Goal: Use online tool/utility

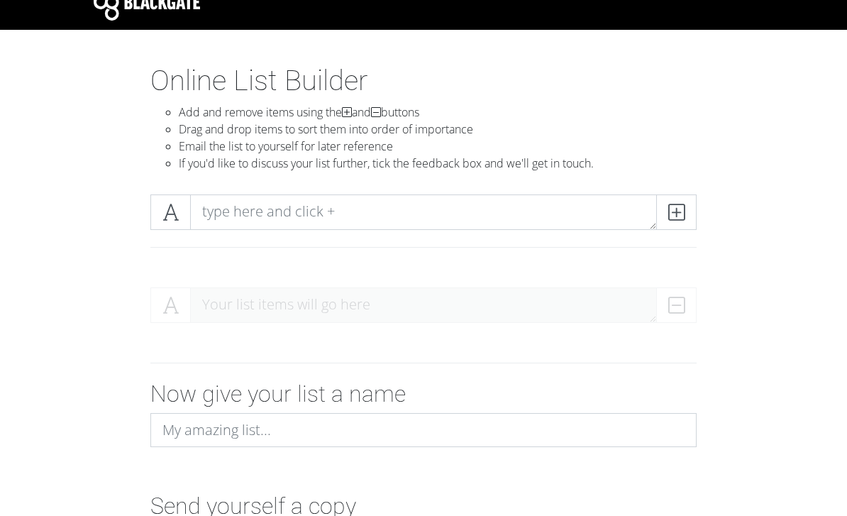
scroll to position [91, 0]
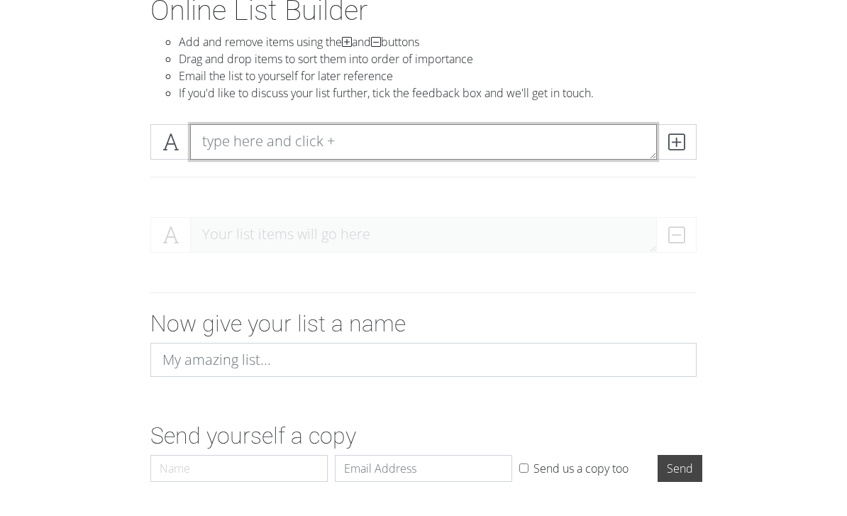
click at [257, 136] on textarea at bounding box center [423, 141] width 467 height 35
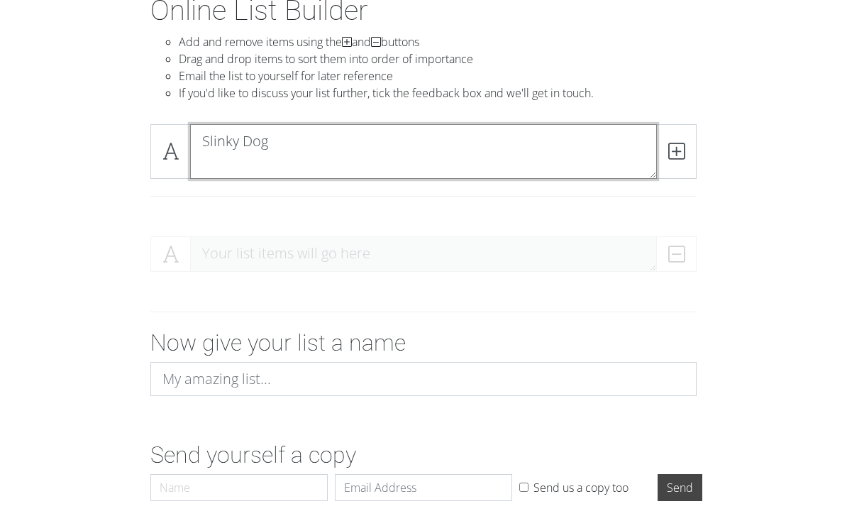
scroll to position [0, 0]
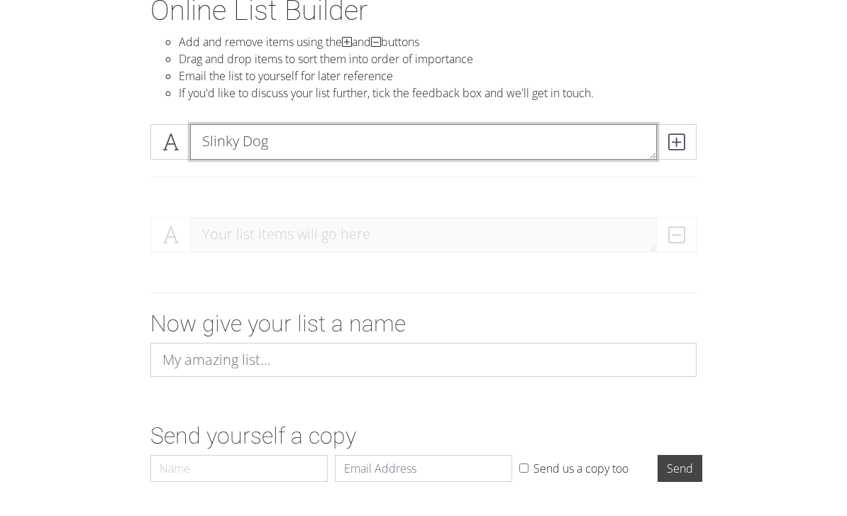
type textarea "Slinky Dog"
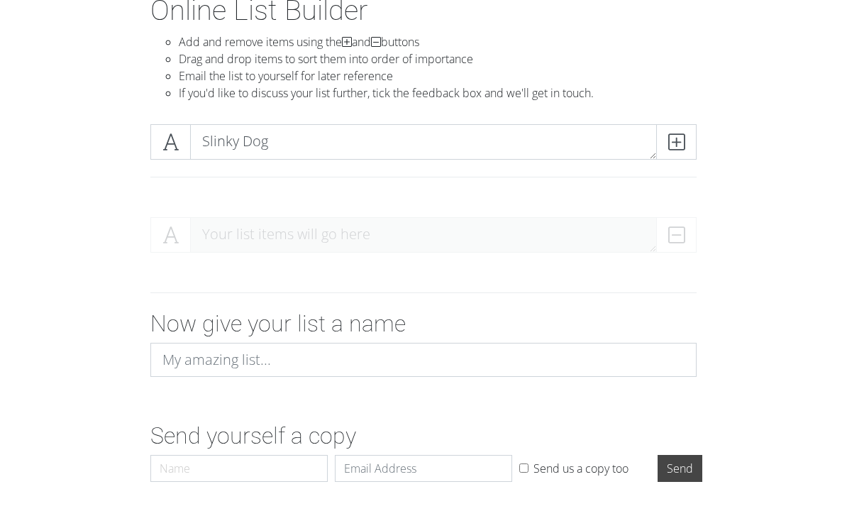
click at [684, 150] on span at bounding box center [676, 141] width 40 height 35
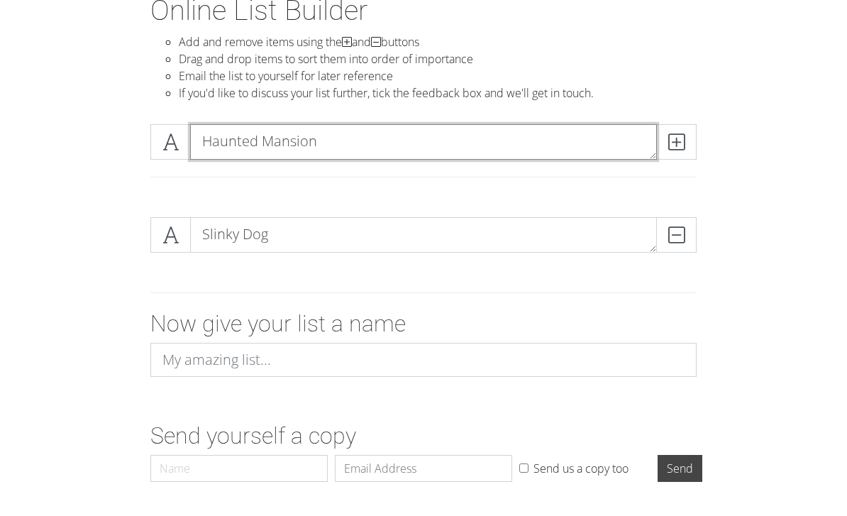
type textarea "Haunted Mansion"
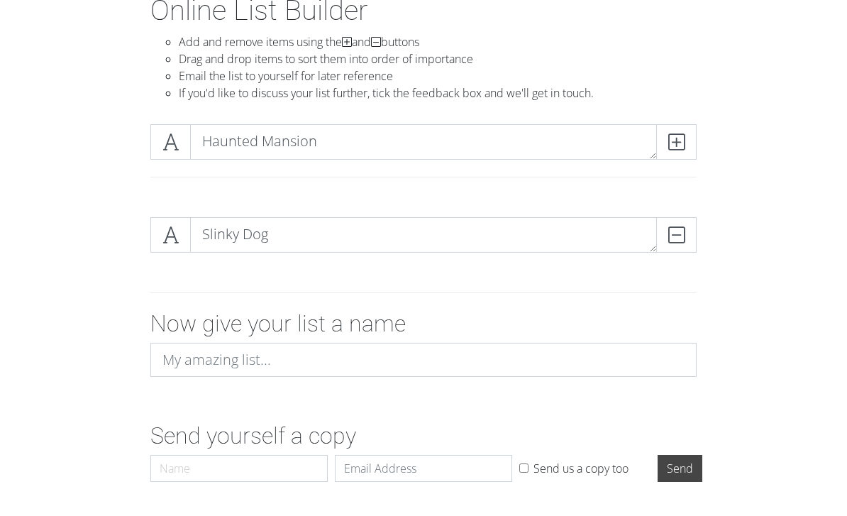
click at [683, 143] on icon at bounding box center [676, 142] width 16 height 14
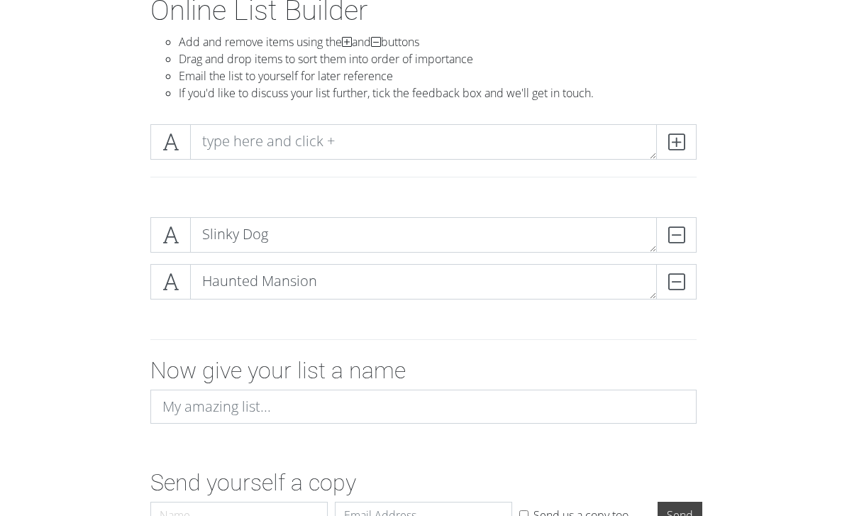
click at [165, 230] on icon at bounding box center [170, 235] width 16 height 14
click at [170, 235] on icon at bounding box center [170, 235] width 16 height 14
click at [162, 235] on icon at bounding box center [170, 235] width 16 height 14
click at [170, 234] on icon at bounding box center [170, 235] width 16 height 14
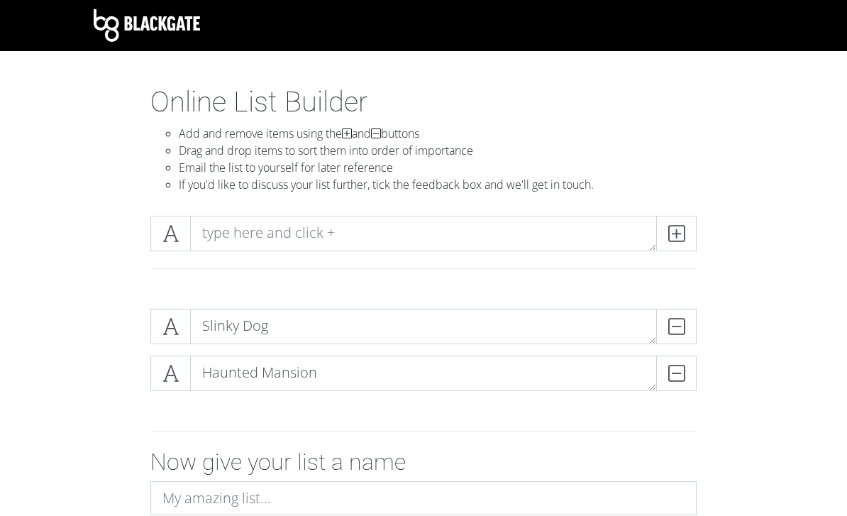
click at [689, 238] on span at bounding box center [676, 233] width 40 height 35
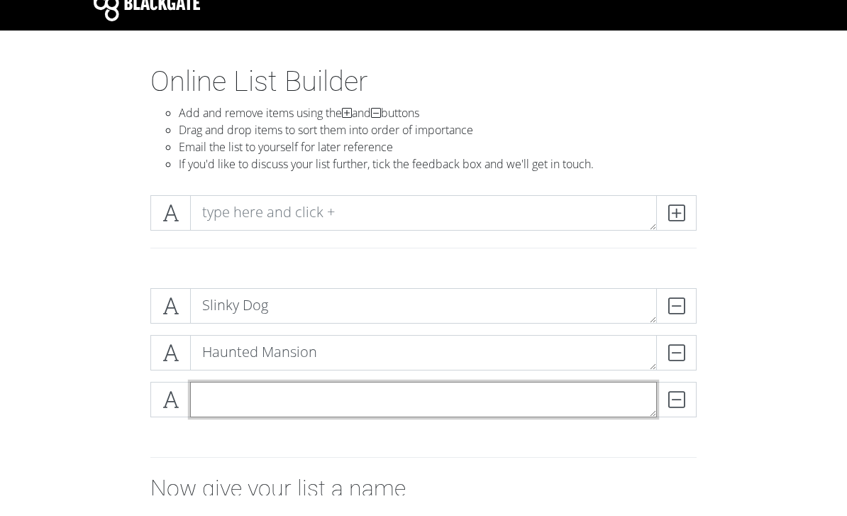
click at [605, 407] on textarea at bounding box center [423, 419] width 467 height 35
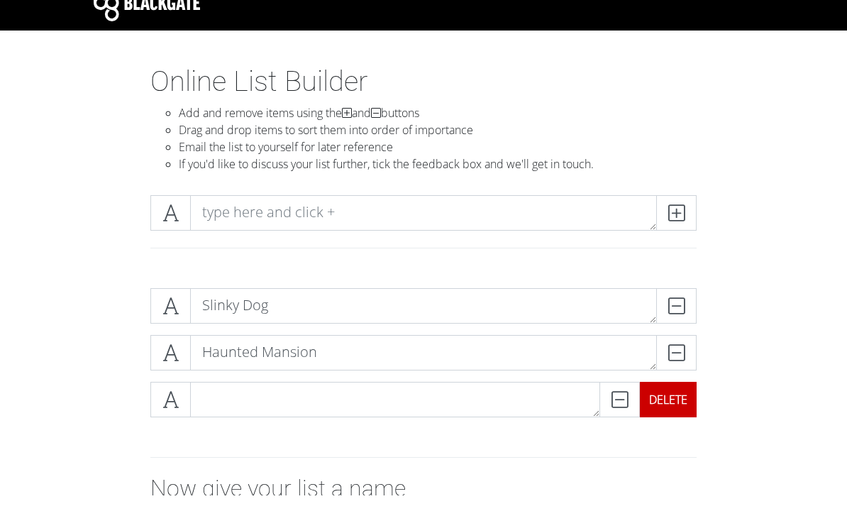
click at [684, 402] on div "DELETE" at bounding box center [668, 419] width 57 height 35
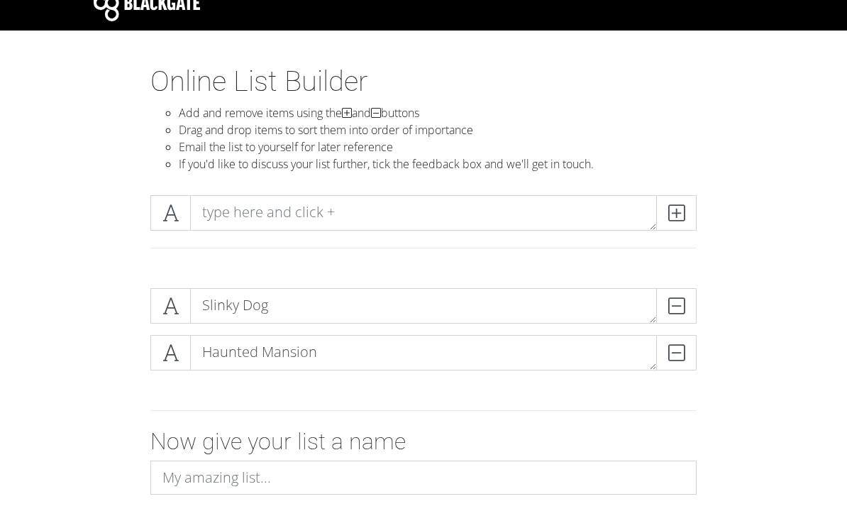
scroll to position [21, 0]
click at [183, 310] on span at bounding box center [170, 305] width 40 height 35
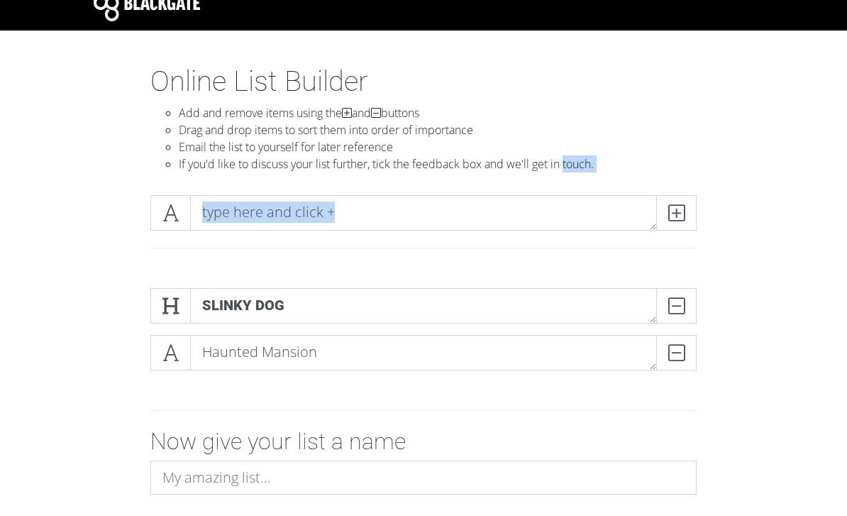
click at [101, 340] on div "Slinky Dog DELETE Haunted Mansion DELETE" at bounding box center [423, 335] width 681 height 116
click at [168, 312] on icon at bounding box center [170, 306] width 16 height 14
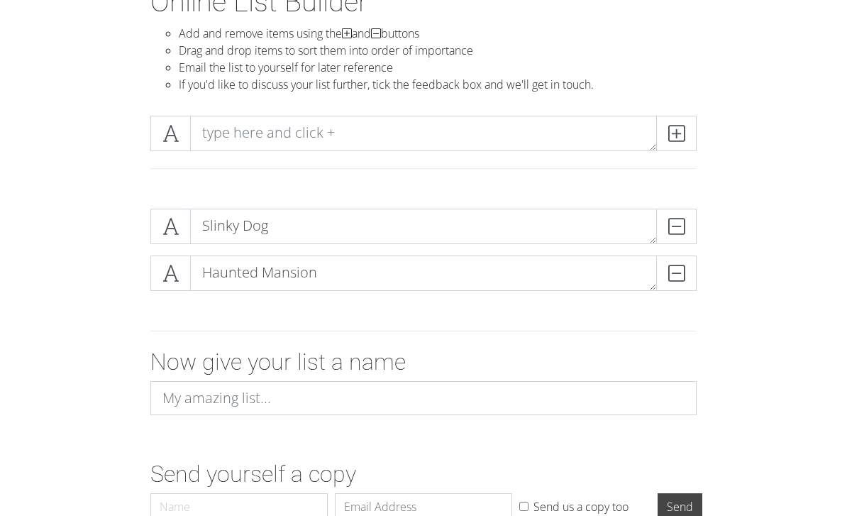
scroll to position [138, 0]
